Goal: Communication & Community: Ask a question

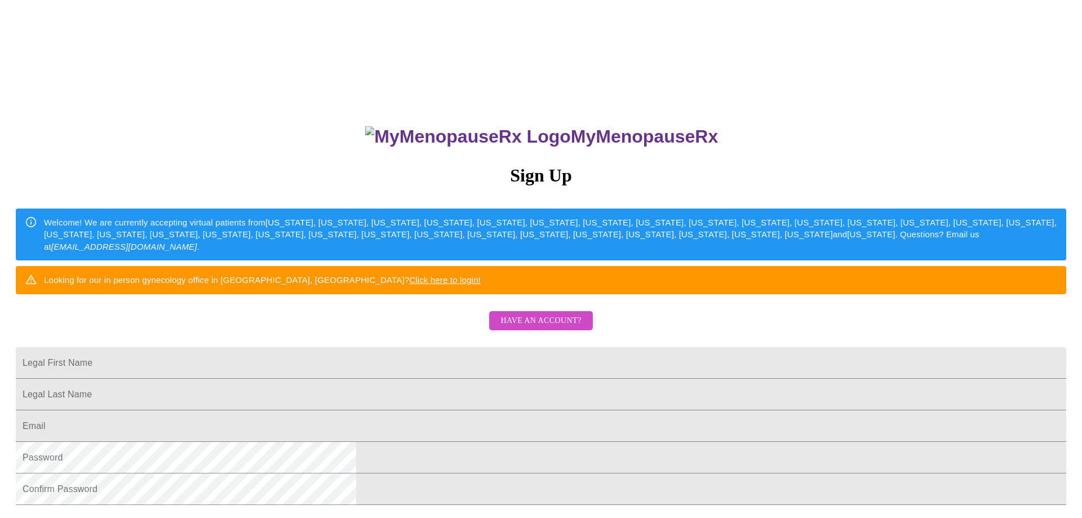
click at [534, 328] on span "Have an account?" at bounding box center [540, 321] width 81 height 14
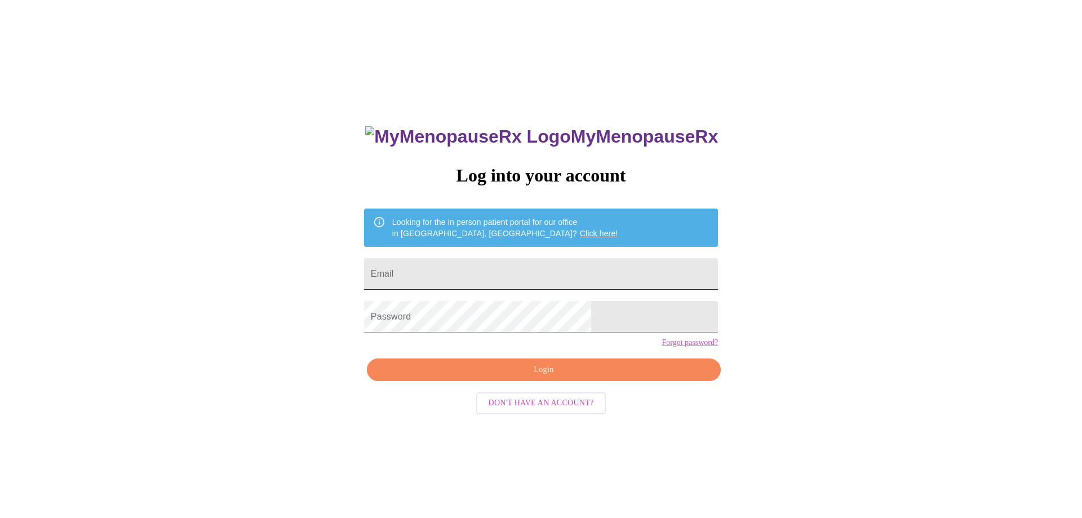
click at [508, 269] on input "Email" at bounding box center [541, 274] width 354 height 32
type input "jolitap18@gmail.com"
click at [553, 377] on span "Login" at bounding box center [544, 370] width 328 height 14
click at [533, 377] on span "Login" at bounding box center [544, 370] width 328 height 14
click at [504, 377] on span "Login" at bounding box center [544, 370] width 328 height 14
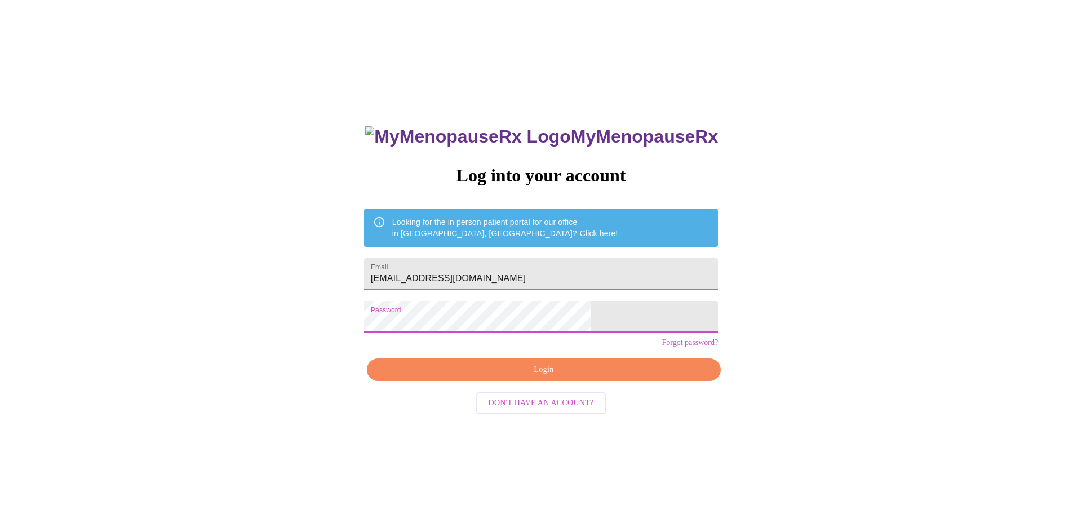
click at [478, 377] on span "Login" at bounding box center [544, 370] width 328 height 14
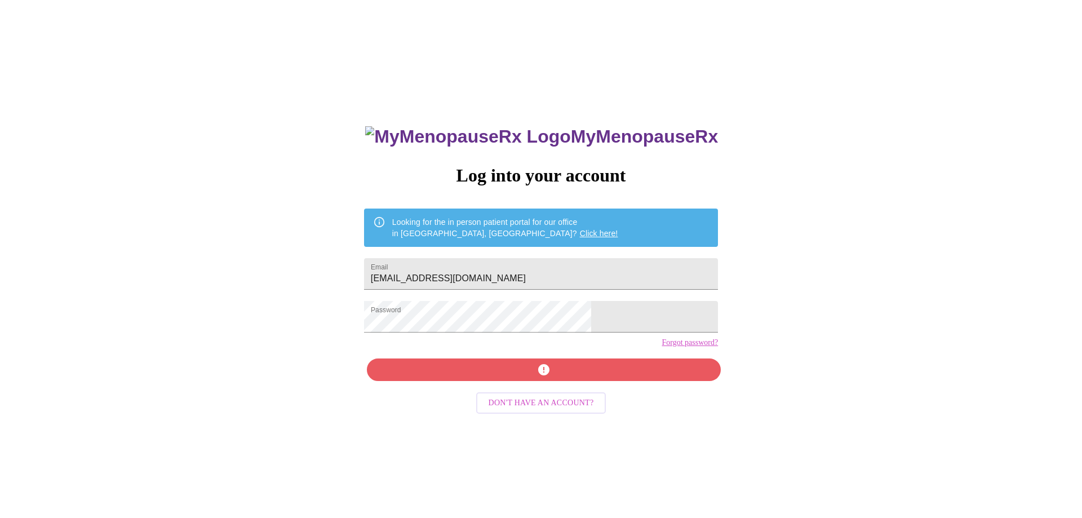
click at [662, 347] on link "Forgot password?" at bounding box center [690, 342] width 56 height 9
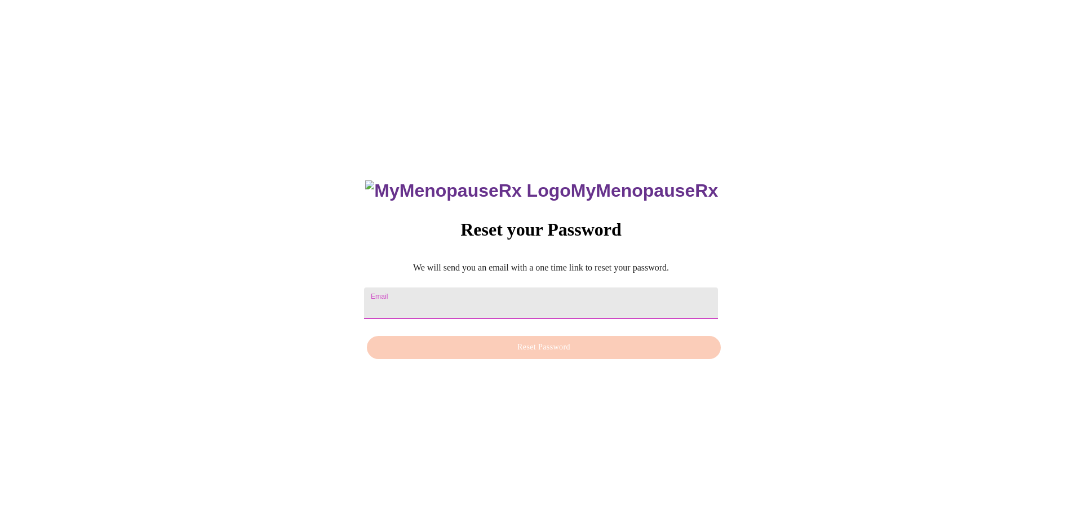
click at [485, 291] on input "Email" at bounding box center [541, 303] width 354 height 32
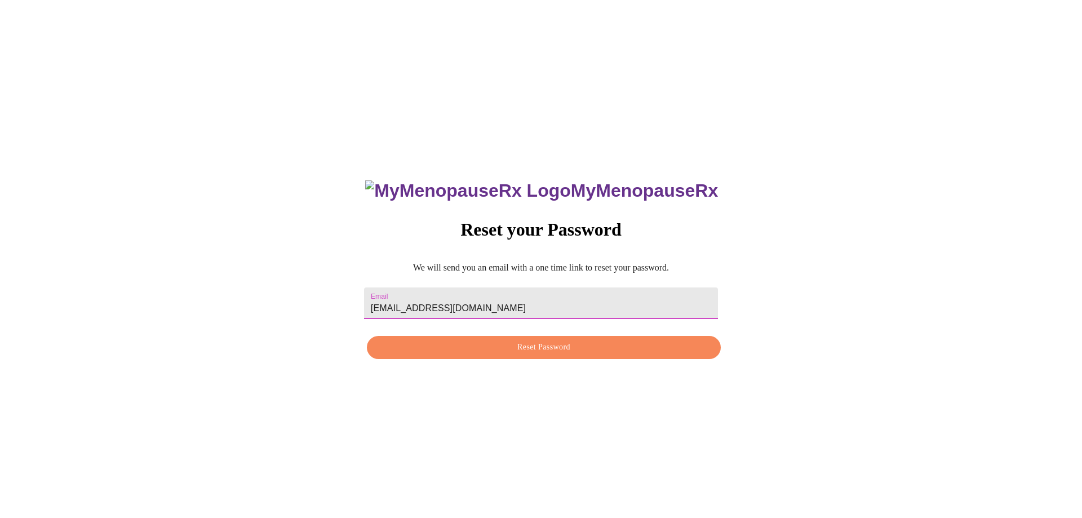
type input "jolitap18@gmail.com"
click at [585, 352] on span "Reset Password" at bounding box center [544, 347] width 328 height 14
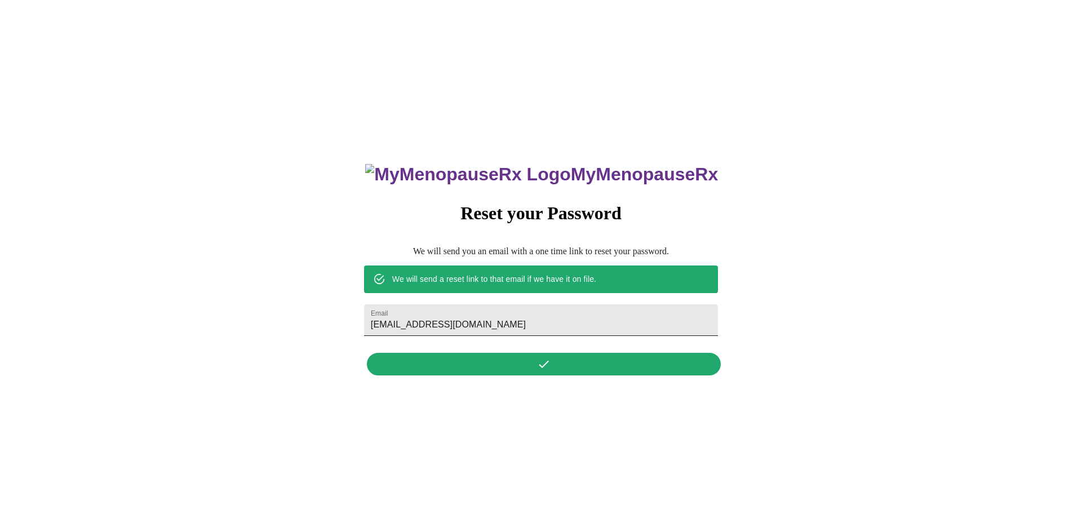
click at [533, 316] on input "jolitap18@gmail.com" at bounding box center [541, 320] width 354 height 32
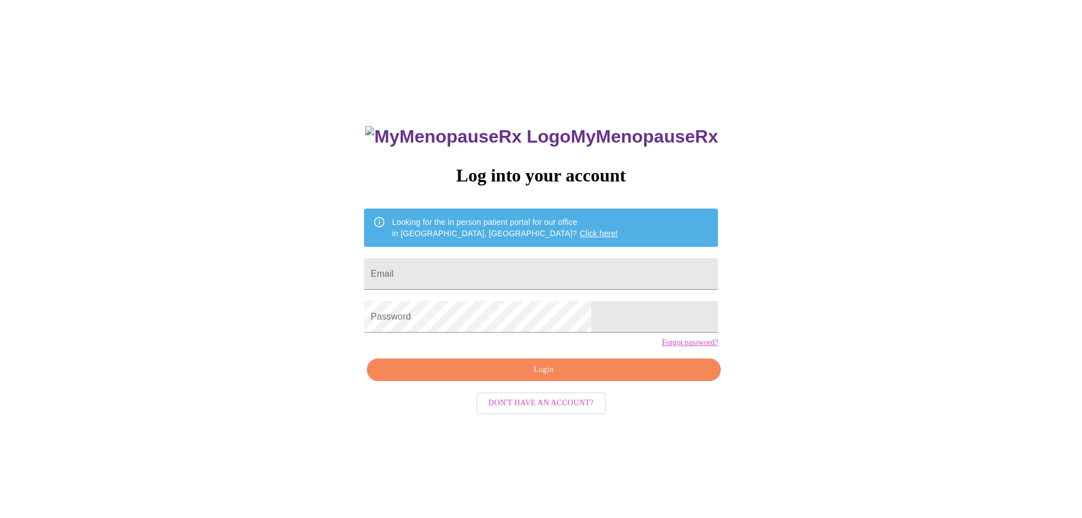
click at [551, 410] on span "Don't have an account?" at bounding box center [541, 403] width 105 height 14
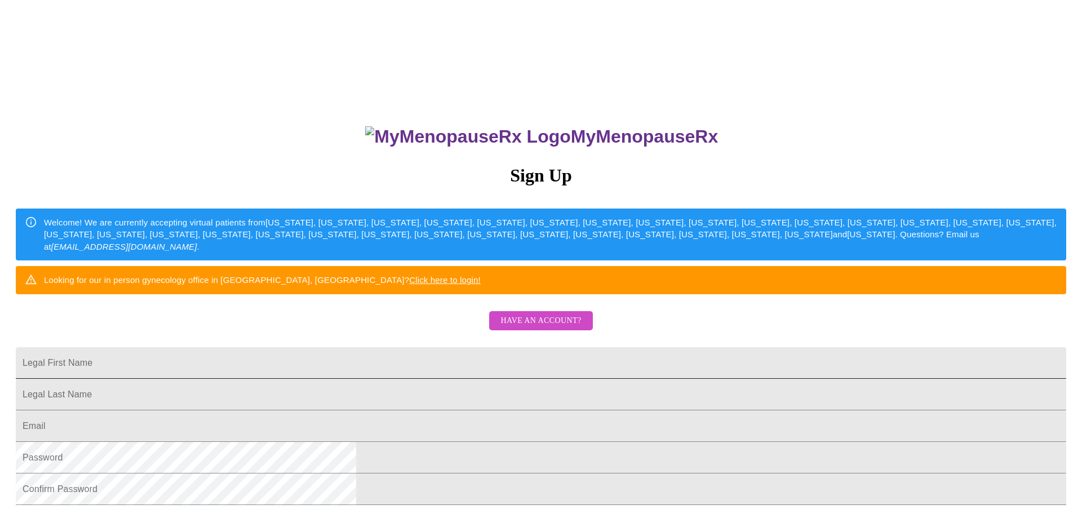
click at [482, 379] on input "Legal First Name" at bounding box center [541, 363] width 1051 height 32
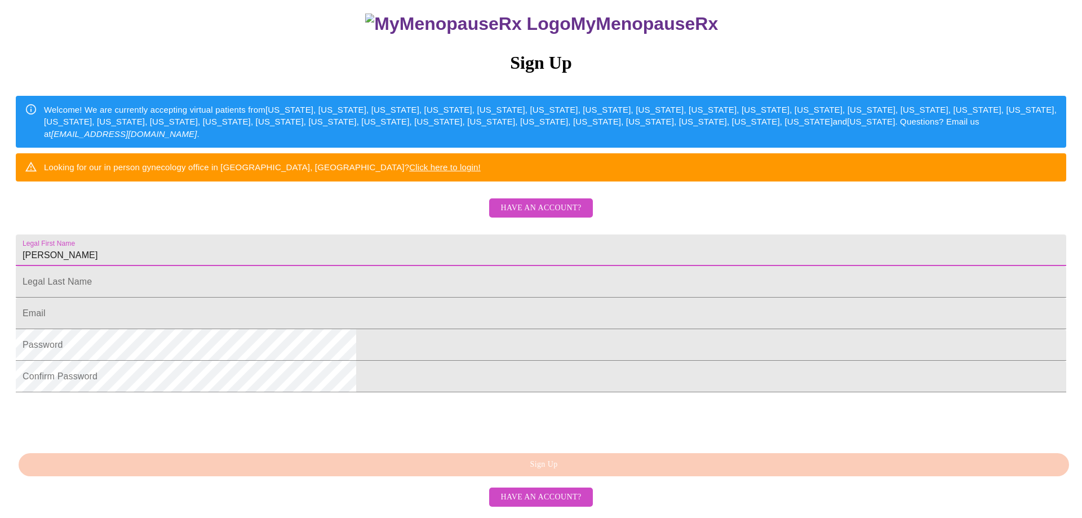
type input "Jolita"
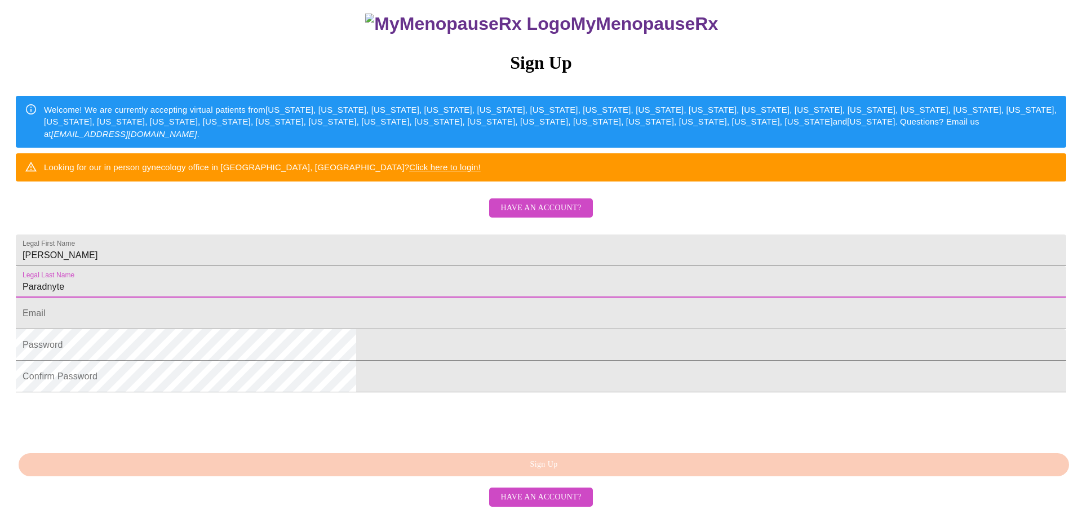
type input "Paradnyte"
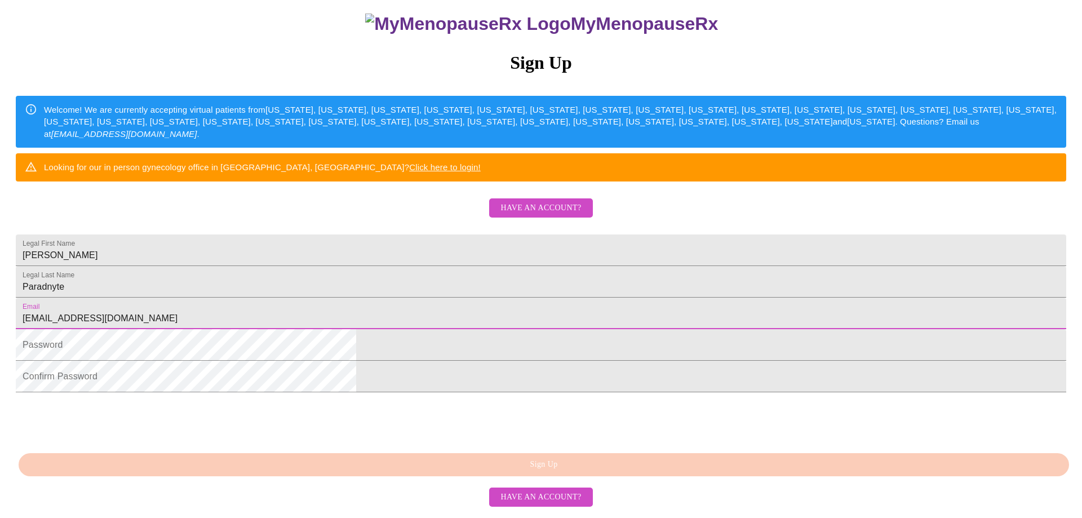
type input "jolitap18@gmail.com"
click at [582, 366] on form "Password" at bounding box center [541, 351] width 1051 height 32
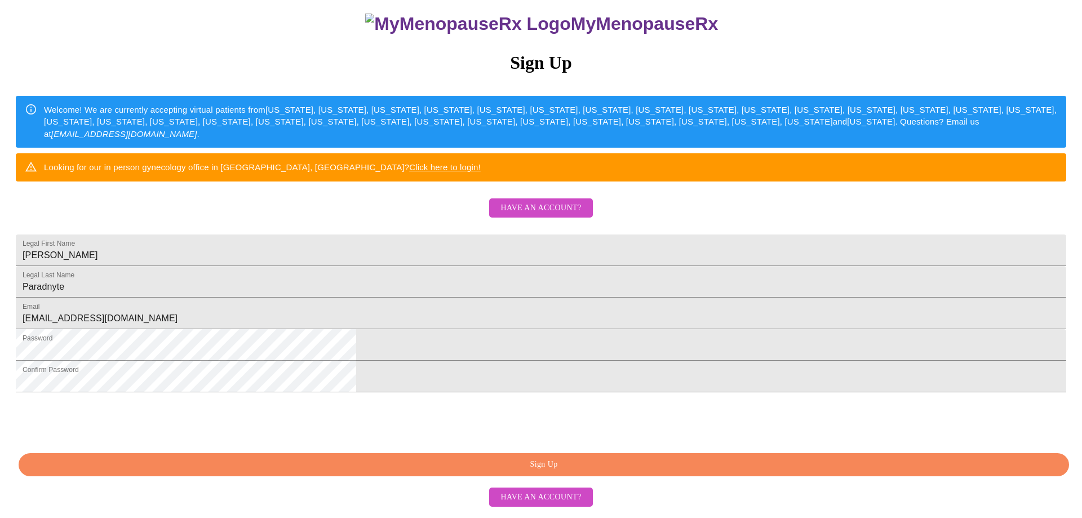
click at [527, 472] on span "Sign Up" at bounding box center [544, 465] width 1025 height 14
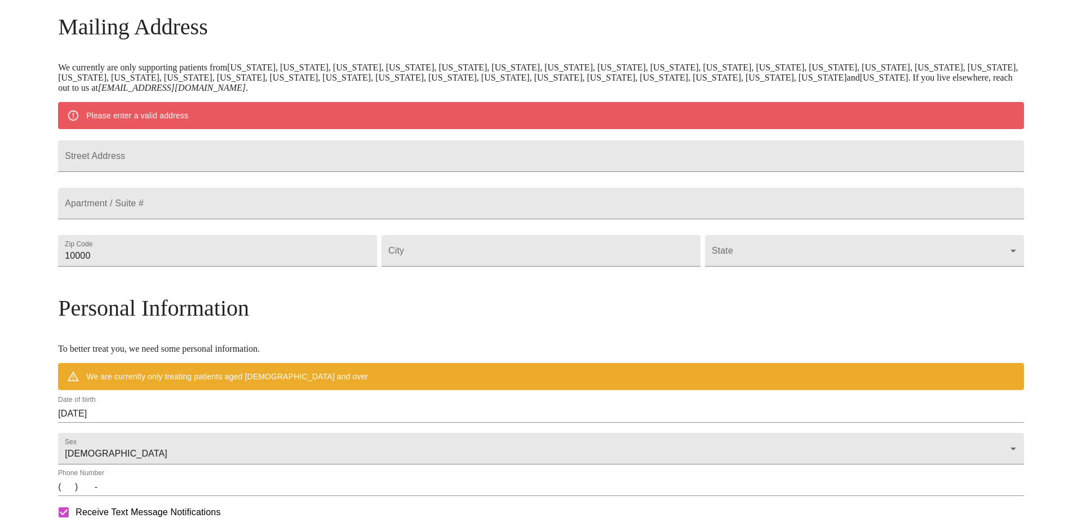
scroll to position [150, 0]
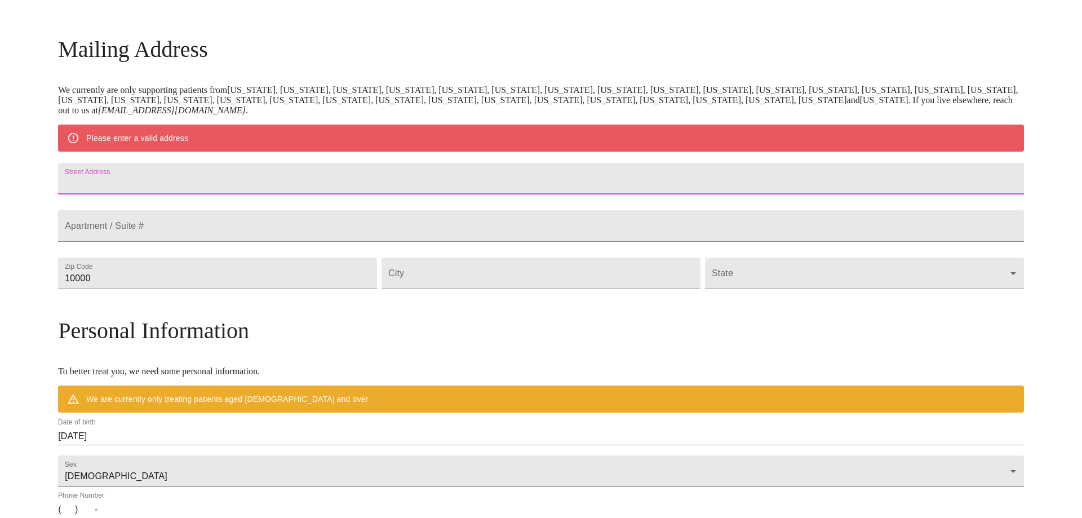
click at [278, 177] on input "Street Address" at bounding box center [541, 179] width 966 height 32
type input "835 Highview Ave"
click at [267, 289] on input "10000" at bounding box center [217, 274] width 319 height 32
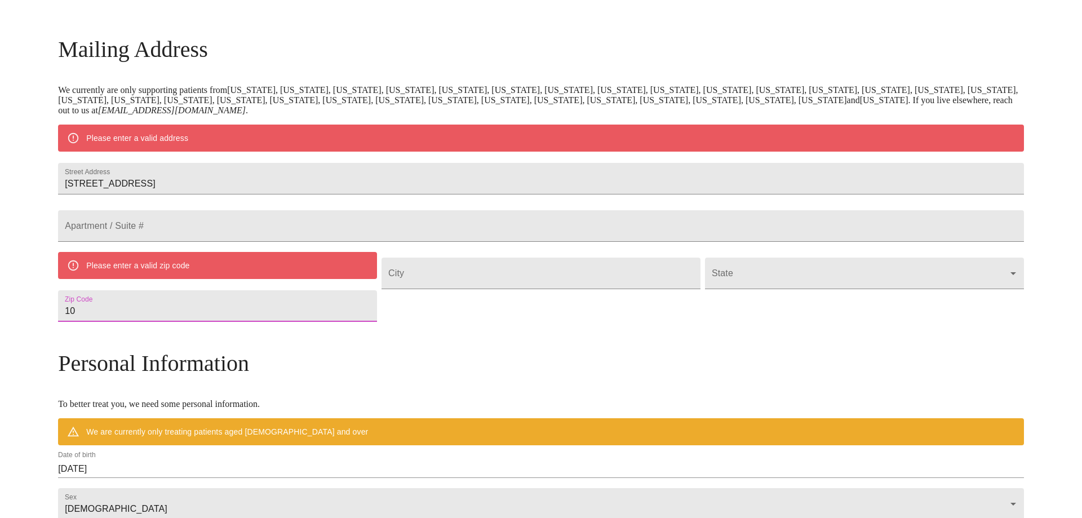
type input "1"
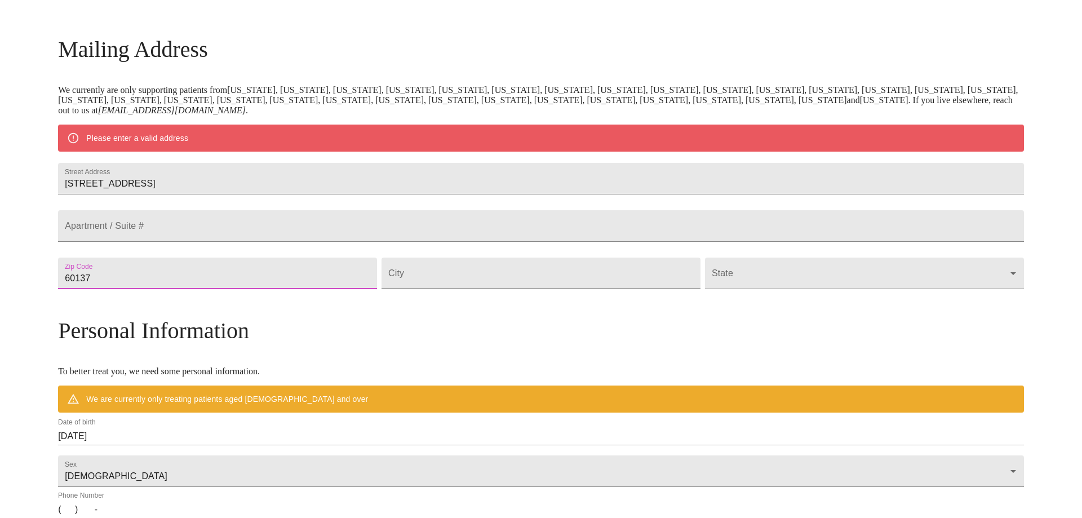
type input "60137"
click at [569, 289] on input "Street Address" at bounding box center [541, 274] width 319 height 32
type input "Glen Ellyn"
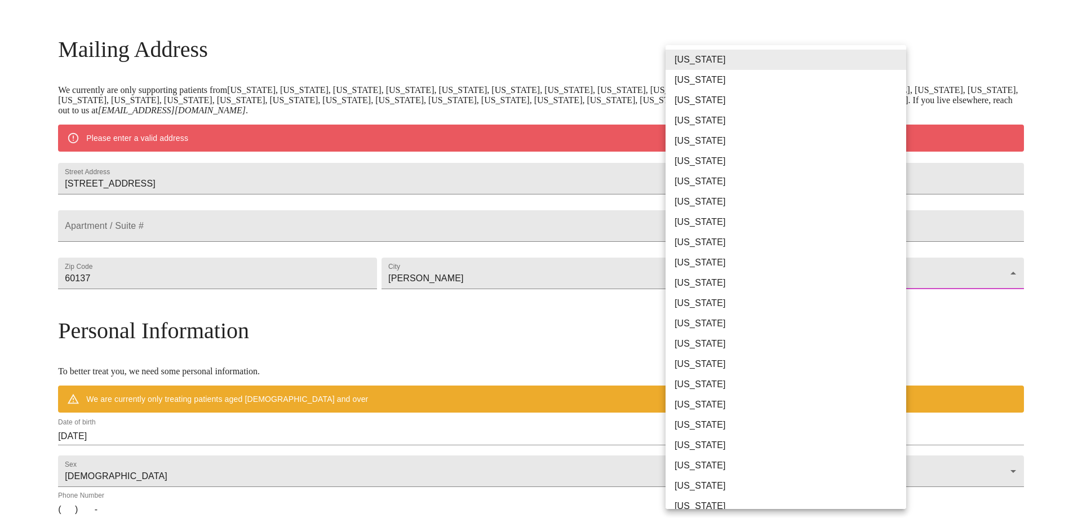
click at [700, 307] on body "MyMenopauseRx Welcome to MyMenopauseRx Since it's your first time here, you'll …" at bounding box center [541, 294] width 1073 height 879
click at [702, 308] on li "Illinois" at bounding box center [786, 303] width 241 height 20
type input "Illinois"
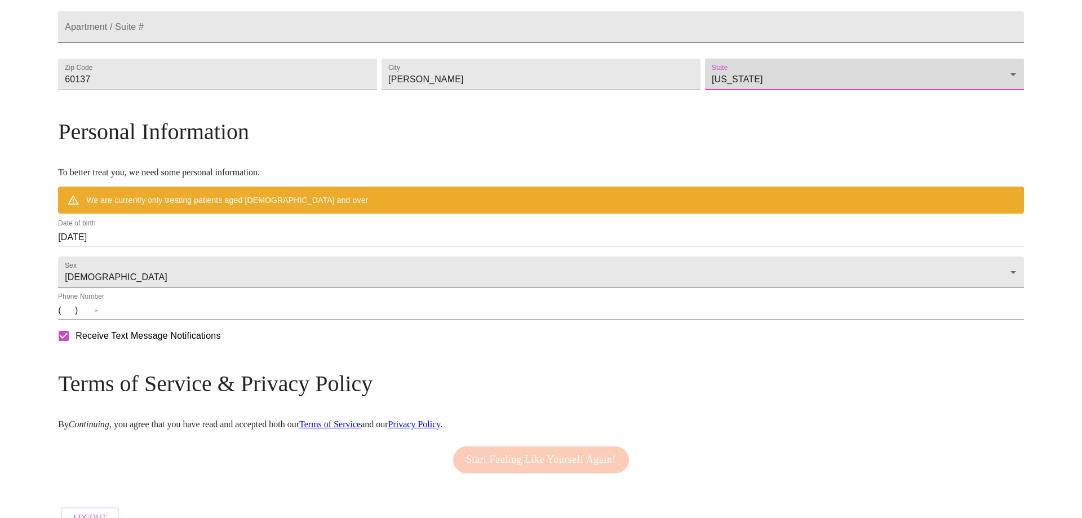
scroll to position [322, 0]
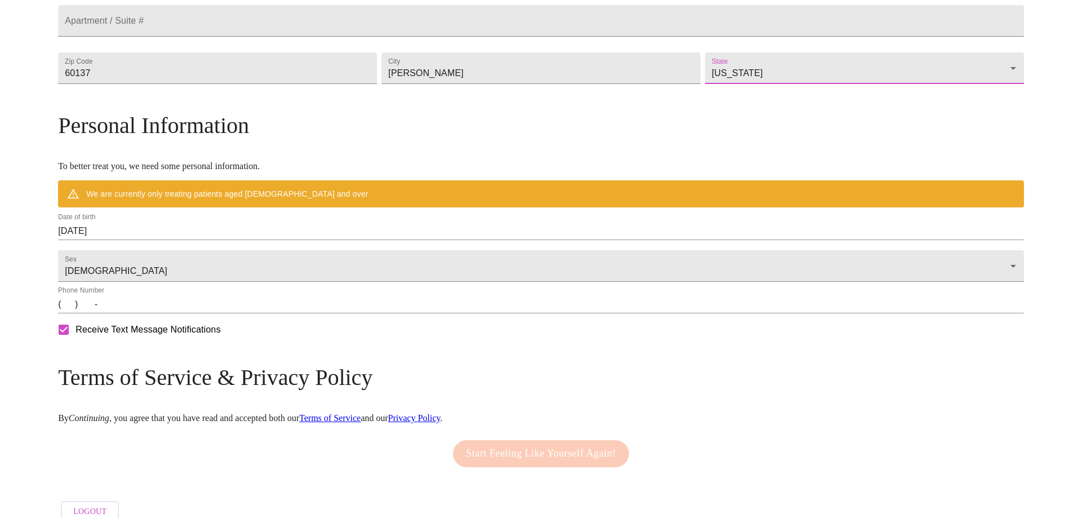
click at [183, 313] on input "(   )    -" at bounding box center [541, 304] width 966 height 18
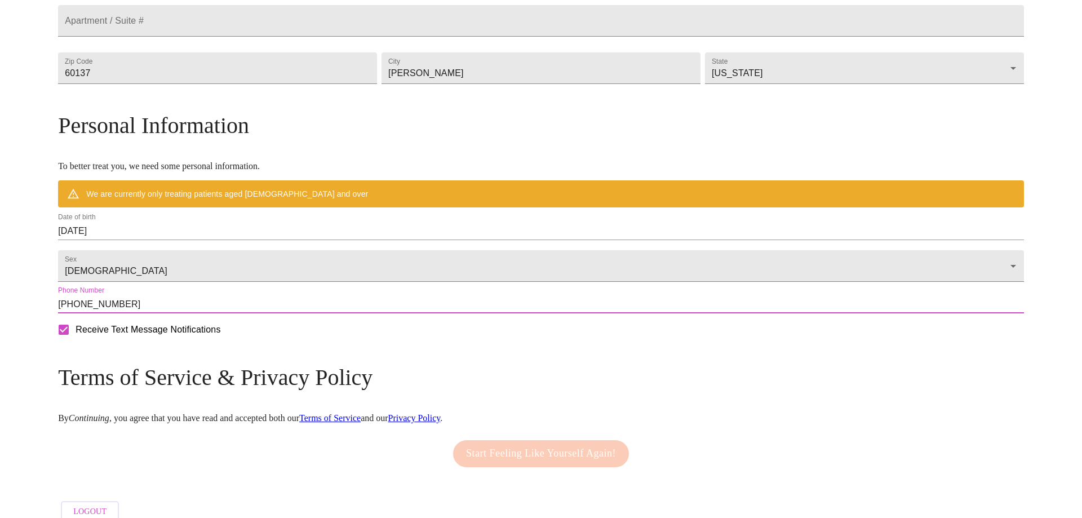
type input "(708) 955-2300"
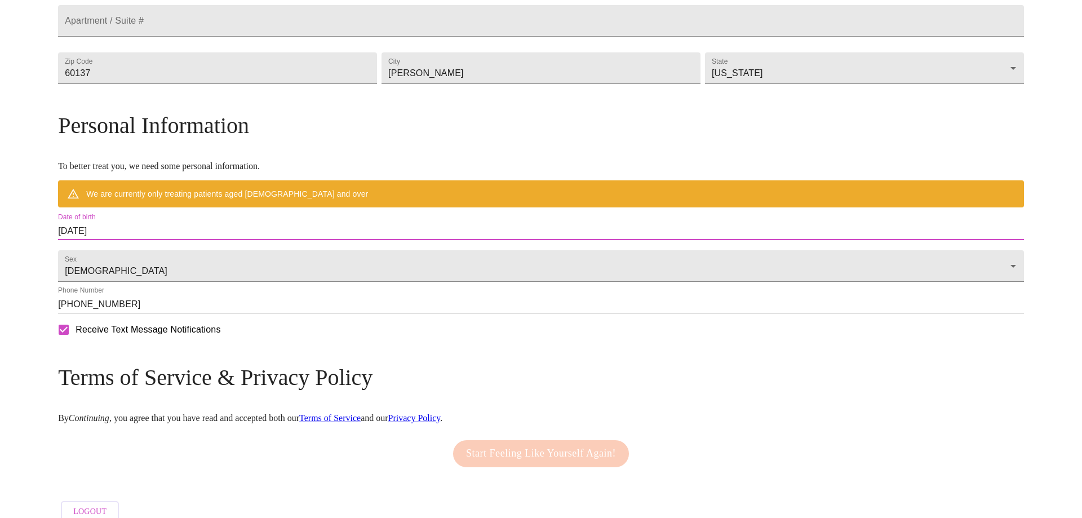
click at [238, 240] on input "09/05/2025" at bounding box center [541, 231] width 966 height 18
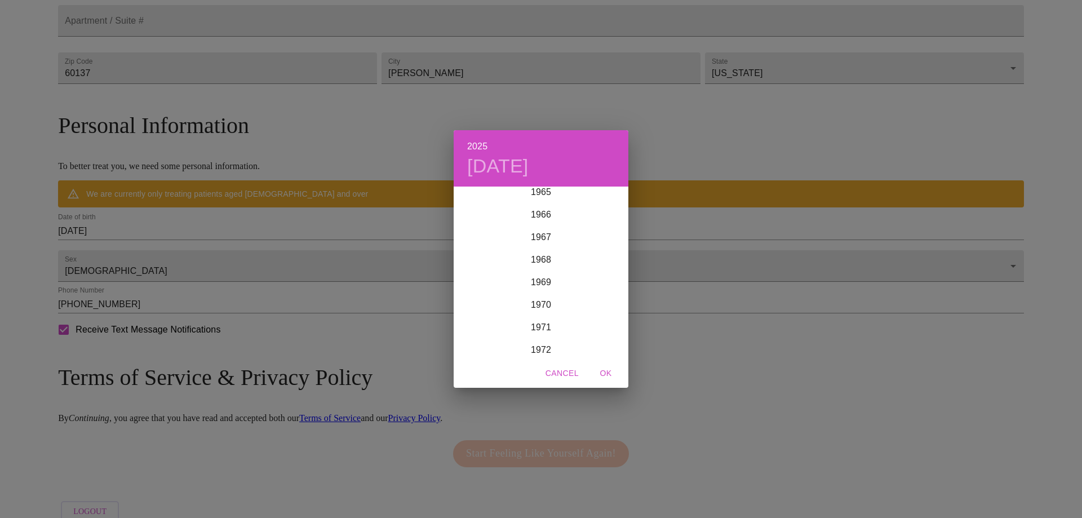
scroll to position [1637, 0]
click at [538, 271] on div "1975" at bounding box center [541, 275] width 175 height 23
click at [539, 295] on div "Aug" at bounding box center [541, 293] width 58 height 42
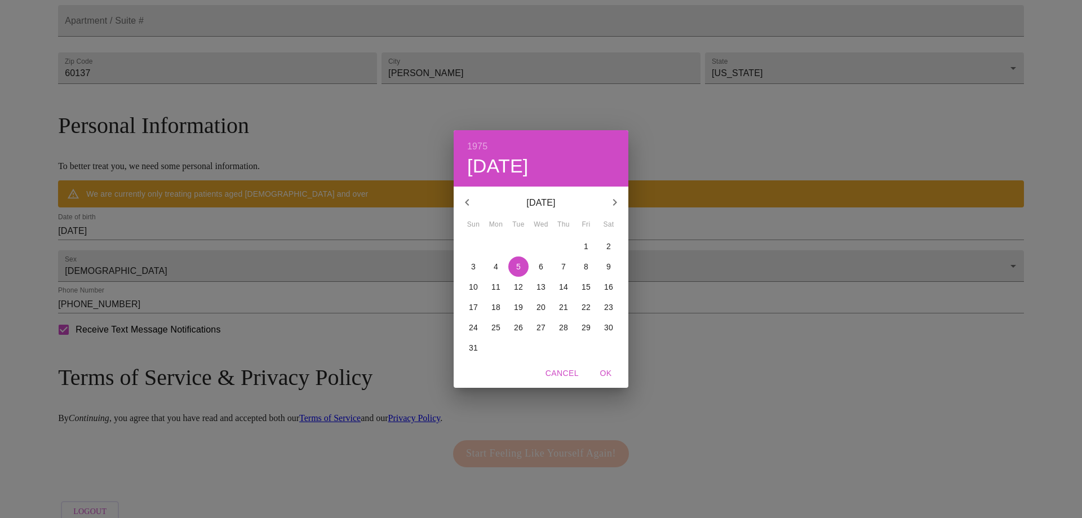
click at [473, 264] on p "3" at bounding box center [473, 266] width 5 height 11
click at [608, 373] on span "OK" at bounding box center [605, 373] width 27 height 14
type input "08/03/1975"
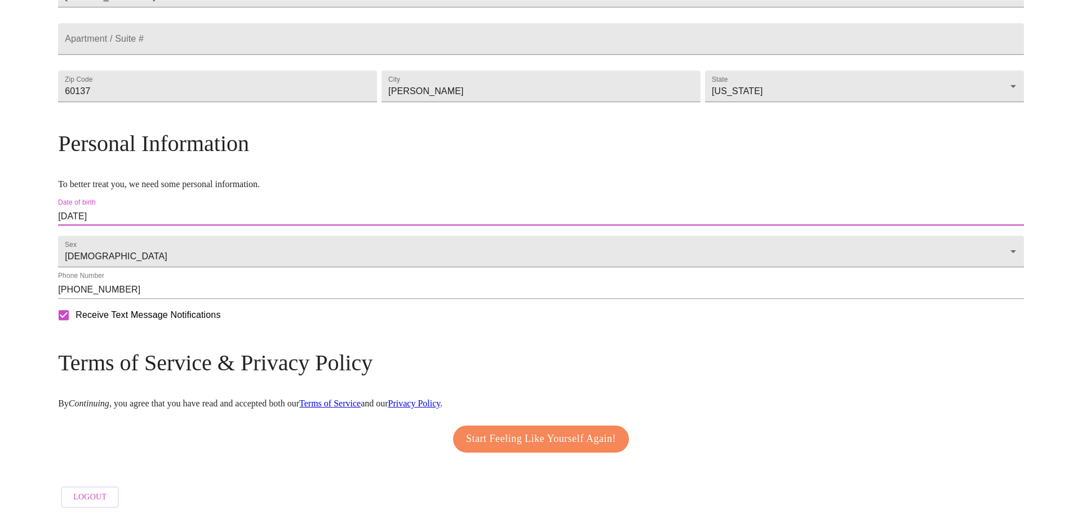
scroll to position [336, 0]
click at [76, 318] on input "Receive Text Message Notifications" at bounding box center [64, 315] width 24 height 24
checkbox input "false"
click at [518, 431] on span "Start Feeling Like Yourself Again!" at bounding box center [541, 439] width 150 height 18
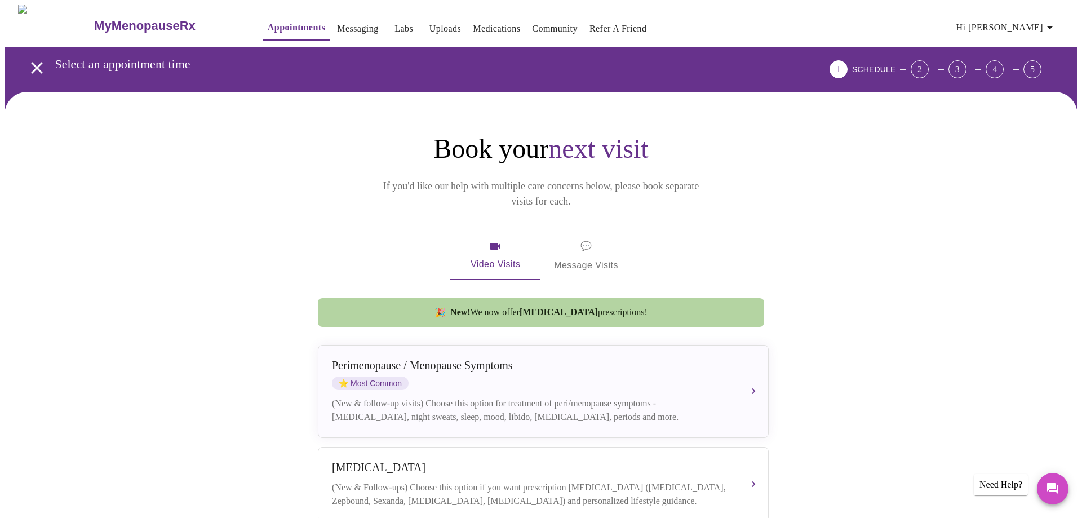
click at [343, 25] on link "Messaging" at bounding box center [357, 29] width 41 height 16
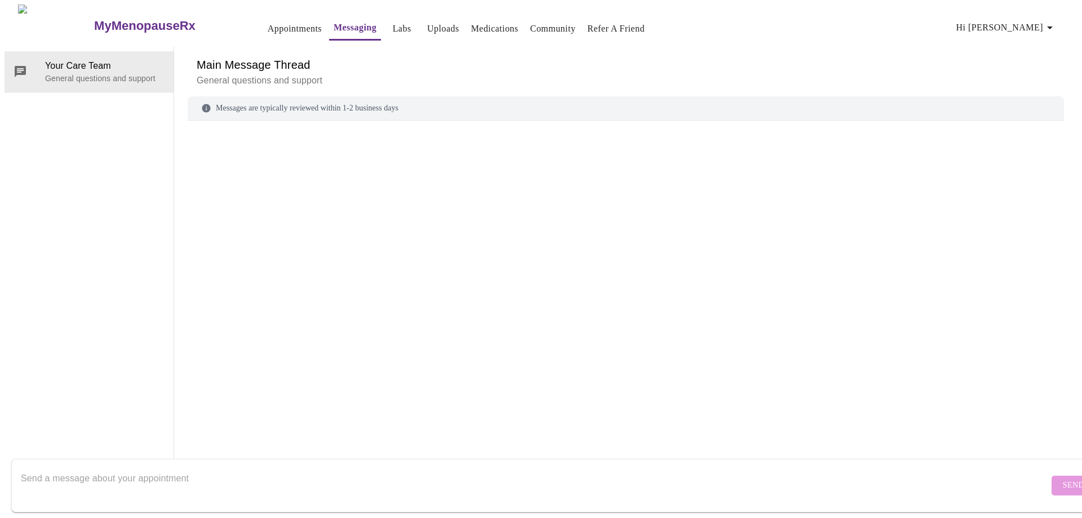
click at [64, 471] on textarea "Send a message about your appointment" at bounding box center [535, 485] width 1028 height 36
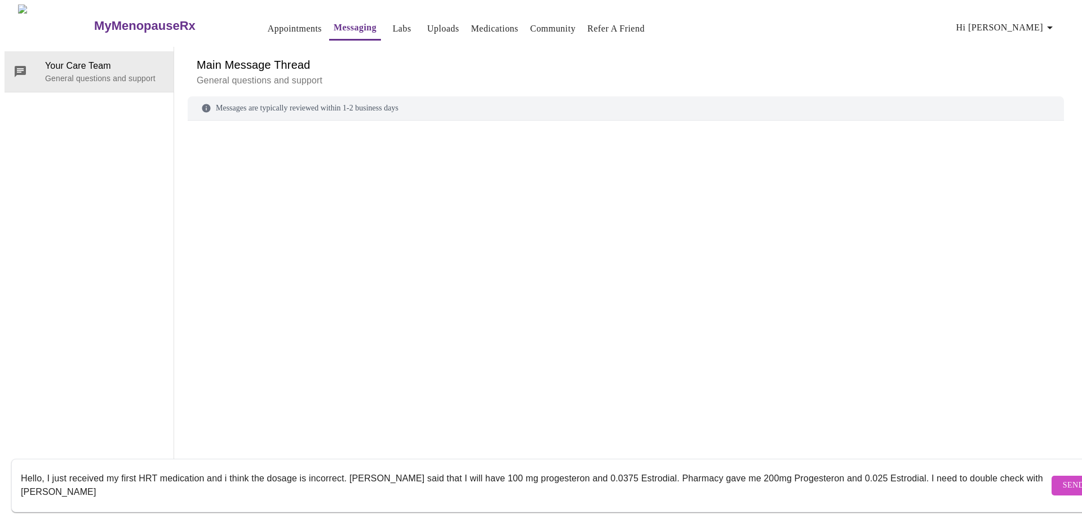
type textarea "Hello, I just received my first HRT medication and i think the dosage is incorr…"
click at [1063, 479] on span "Send" at bounding box center [1073, 486] width 21 height 14
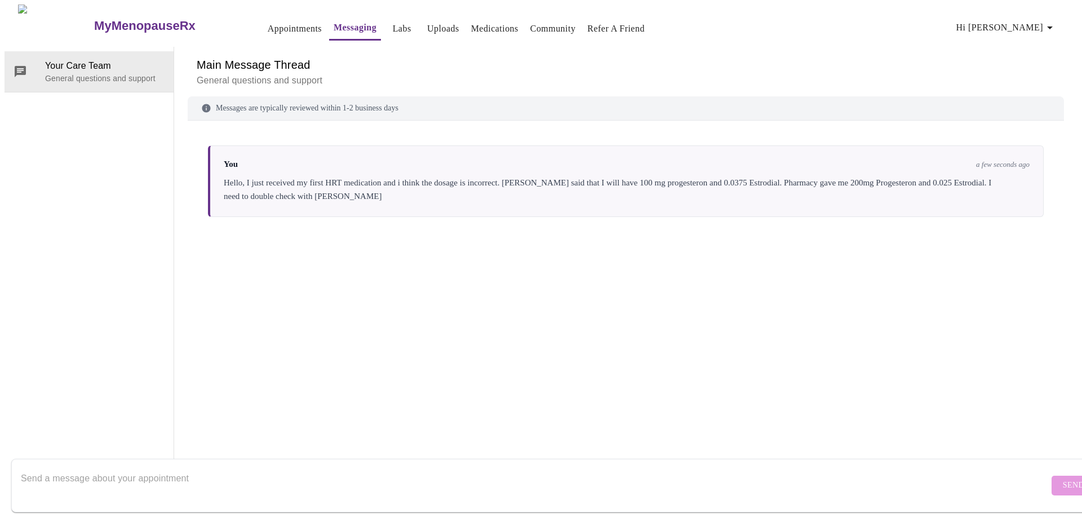
scroll to position [0, 0]
click at [471, 21] on link "Medications" at bounding box center [494, 29] width 47 height 16
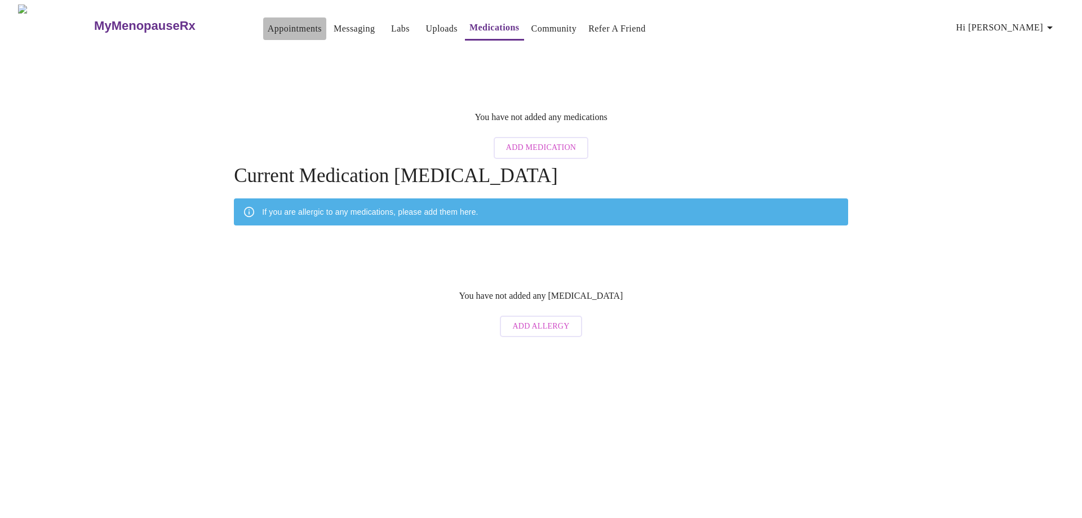
click at [268, 28] on link "Appointments" at bounding box center [295, 29] width 54 height 16
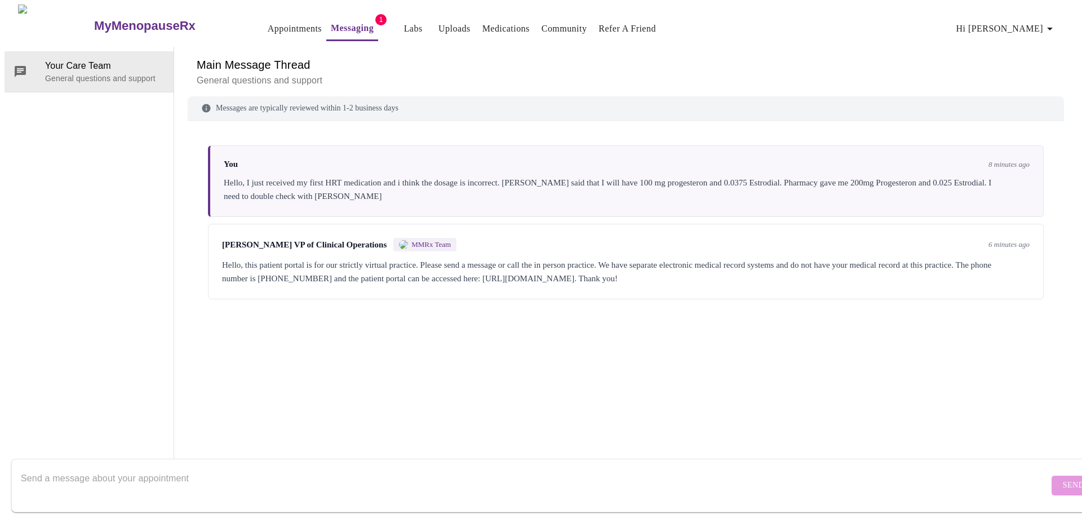
scroll to position [42, 0]
